Goal: Task Accomplishment & Management: Use online tool/utility

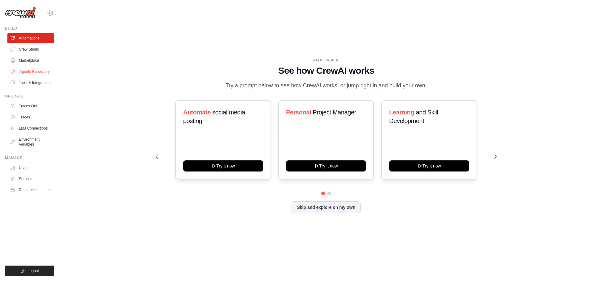
click at [37, 71] on link "Agents Repository" at bounding box center [31, 72] width 47 height 10
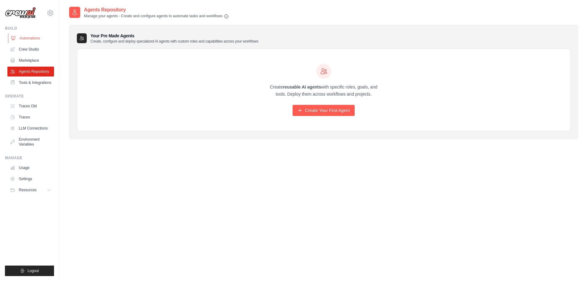
click at [29, 38] on link "Automations" at bounding box center [31, 38] width 47 height 10
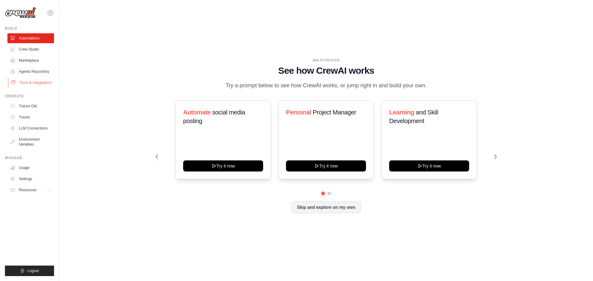
click at [29, 82] on link "Tools & Integrations" at bounding box center [31, 83] width 47 height 10
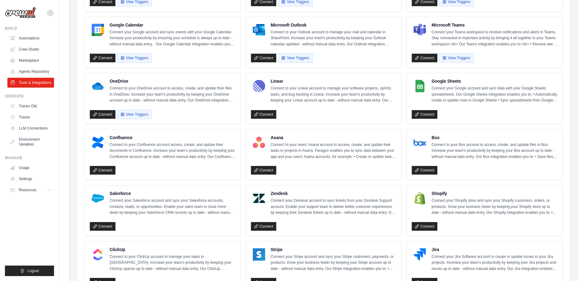
scroll to position [31, 0]
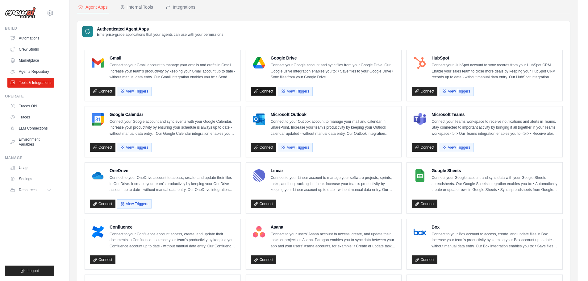
click at [268, 91] on link "Connect" at bounding box center [264, 91] width 26 height 9
click at [293, 92] on button "View Triggers" at bounding box center [295, 90] width 35 height 9
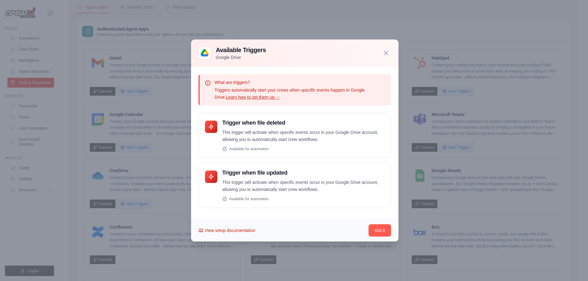
click at [244, 232] on span "View setup documentation" at bounding box center [230, 231] width 51 height 6
click at [453, 19] on div at bounding box center [294, 140] width 588 height 281
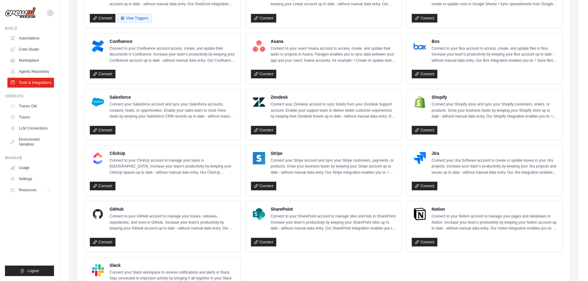
scroll to position [247, 0]
